Goal: Check status: Check status

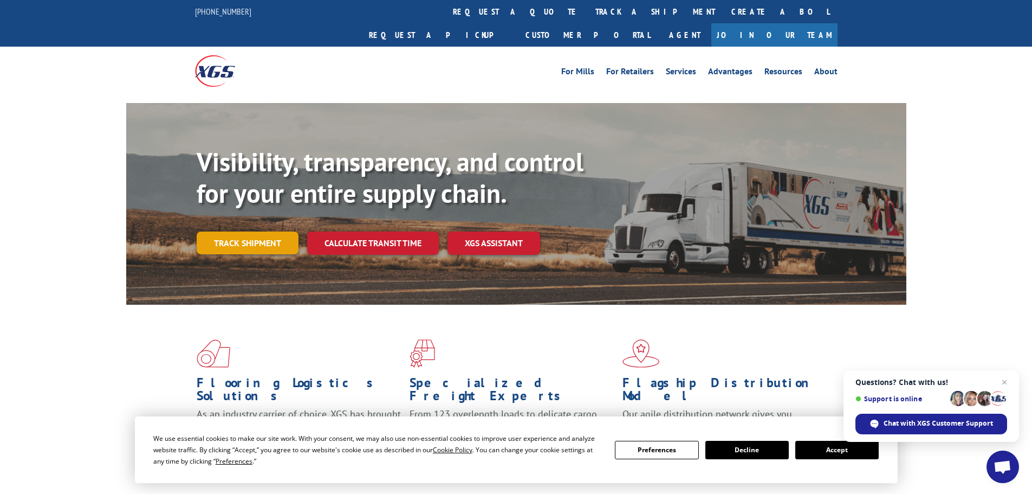
click at [272, 231] on link "Track shipment" at bounding box center [248, 242] width 102 height 23
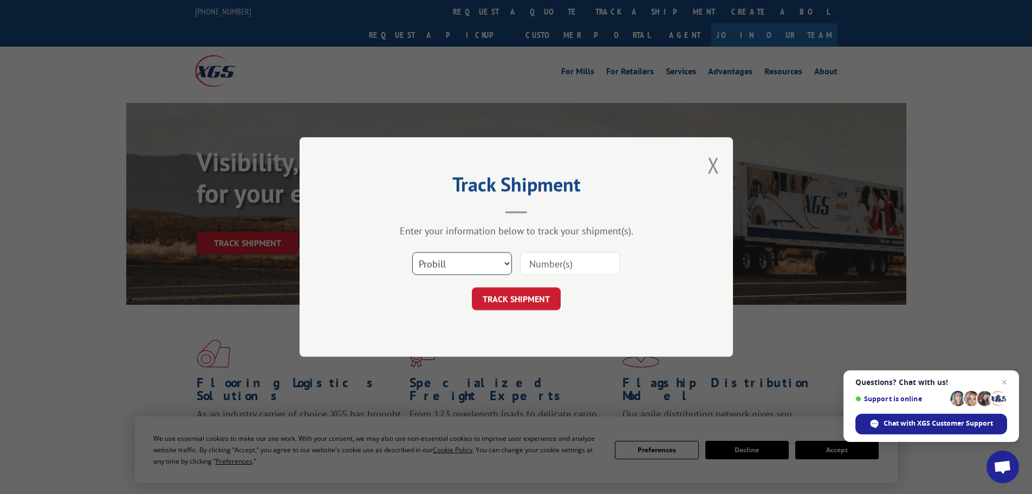
click at [456, 254] on select "Select category... Probill BOL PO" at bounding box center [462, 263] width 100 height 23
click at [412, 252] on select "Select category... Probill BOL PO" at bounding box center [462, 263] width 100 height 23
click at [484, 271] on select "Select category... Probill BOL PO" at bounding box center [462, 263] width 100 height 23
select select "probill"
click at [412, 252] on select "Select category... Probill BOL PO" at bounding box center [462, 263] width 100 height 23
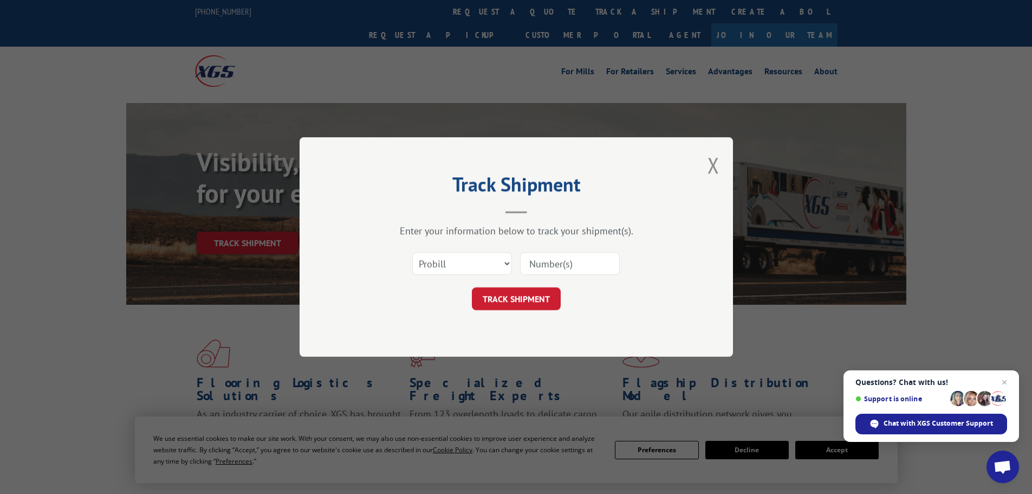
click at [559, 268] on input at bounding box center [570, 263] width 100 height 23
paste input "17261443"
type input "17261443"
click at [521, 307] on button "TRACK SHIPMENT" at bounding box center [516, 298] width 89 height 23
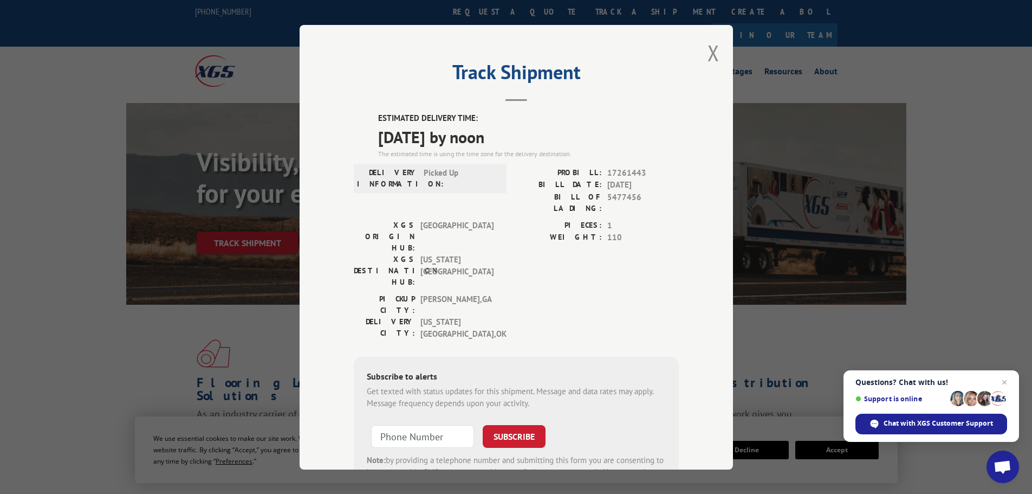
click at [718, 53] on div "Track Shipment ESTIMATED DELIVERY TIME: [DATE] by noon The estimated time is us…" at bounding box center [516, 247] width 433 height 444
click at [700, 66] on div "Track Shipment ESTIMATED DELIVERY TIME: [DATE] by noon The estimated time is us…" at bounding box center [516, 247] width 433 height 444
click at [710, 58] on button "Close modal" at bounding box center [713, 52] width 12 height 29
